Goal: Share content

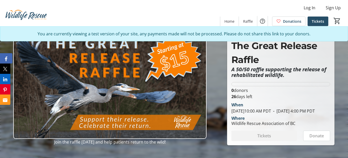
click at [4, 60] on button "Facebook" at bounding box center [6, 58] width 12 height 10
click at [2, 69] on button "X" at bounding box center [6, 69] width 12 height 10
click at [3, 77] on button "LinkedIn" at bounding box center [6, 79] width 12 height 10
click at [1, 89] on button "Pinterest" at bounding box center [6, 89] width 12 height 10
click at [3, 101] on button "Email" at bounding box center [6, 100] width 12 height 10
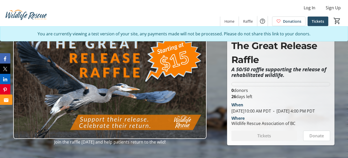
click at [7, 98] on tr-social-icon "Email" at bounding box center [6, 100] width 4 height 6
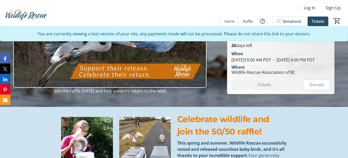
scroll to position [52, 0]
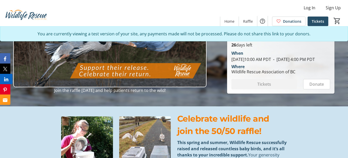
click at [4, 81] on icon "LinkedIn" at bounding box center [6, 79] width 4 height 4
click at [5, 79] on icon "LinkedIn" at bounding box center [6, 79] width 4 height 4
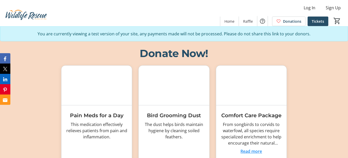
scroll to position [466, 0]
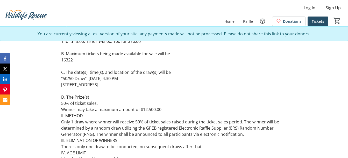
scroll to position [570, 0]
